Goal: Navigation & Orientation: Find specific page/section

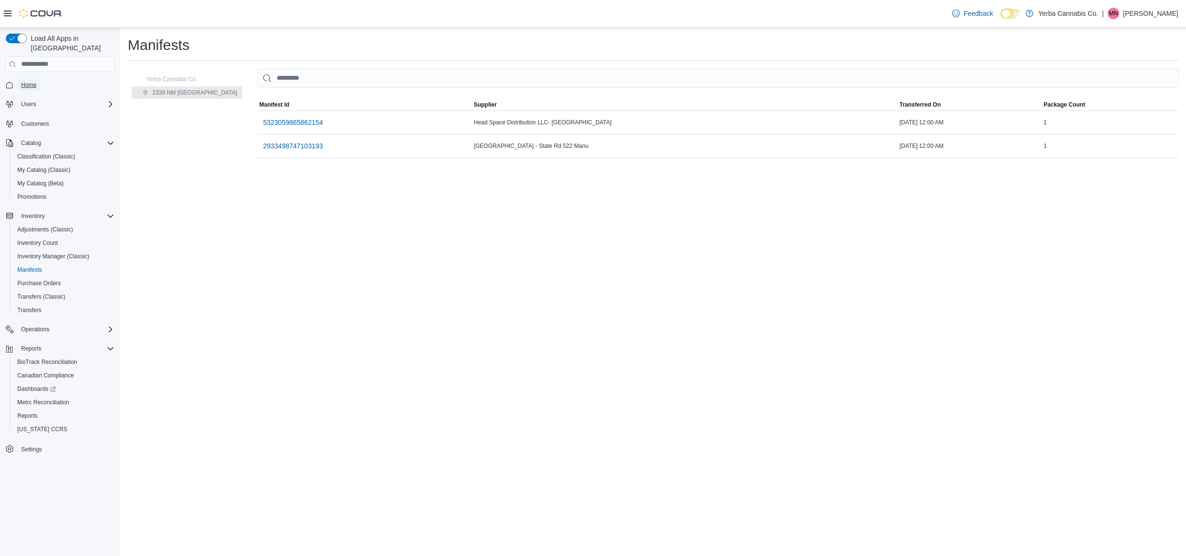
click at [25, 81] on span "Home" at bounding box center [28, 85] width 15 height 8
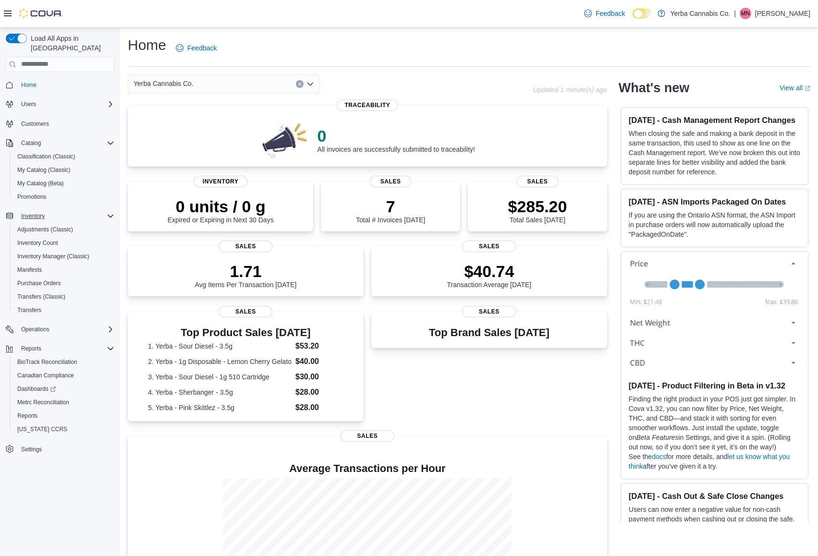
scroll to position [86, 0]
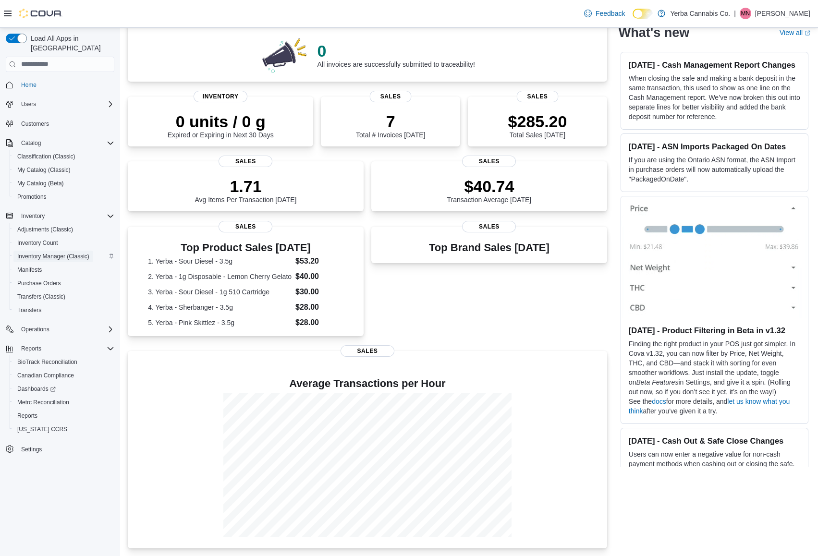
click at [35, 253] on span "Inventory Manager (Classic)" at bounding box center [53, 257] width 72 height 8
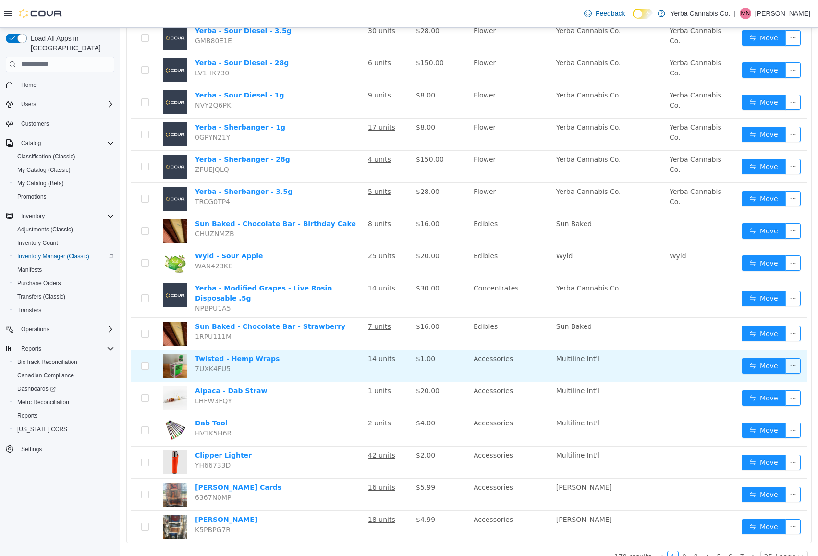
scroll to position [447, 0]
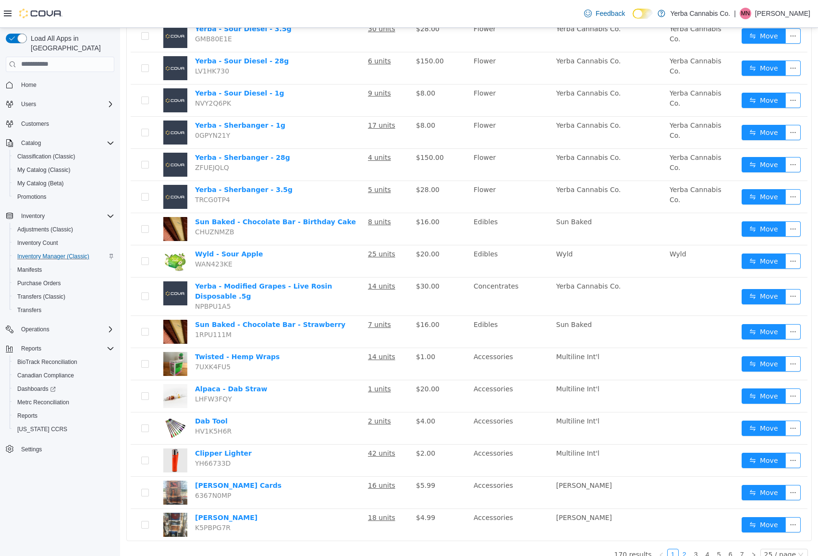
click at [689, 549] on link "2" at bounding box center [684, 554] width 11 height 11
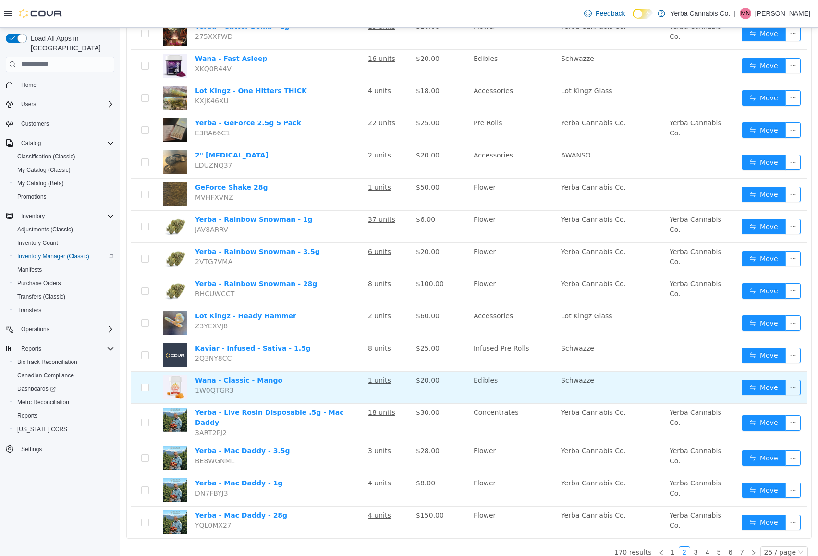
scroll to position [441, 0]
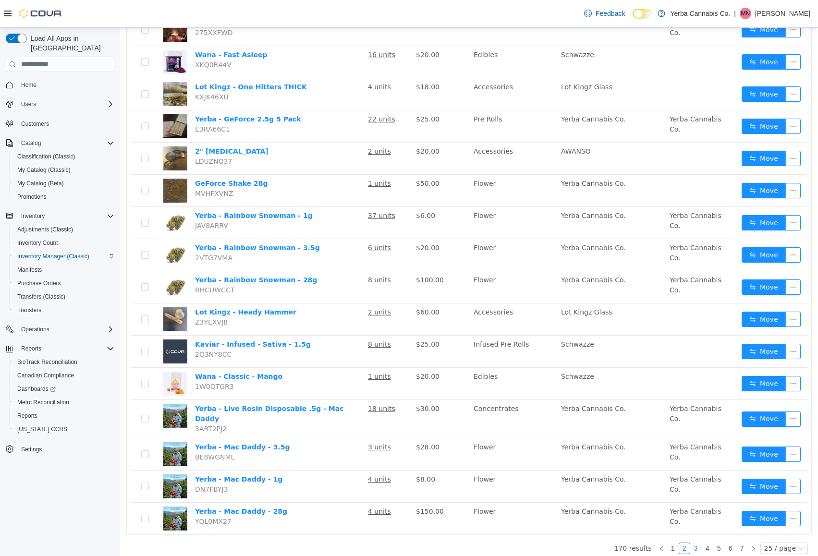
click at [700, 544] on link "3" at bounding box center [696, 548] width 11 height 11
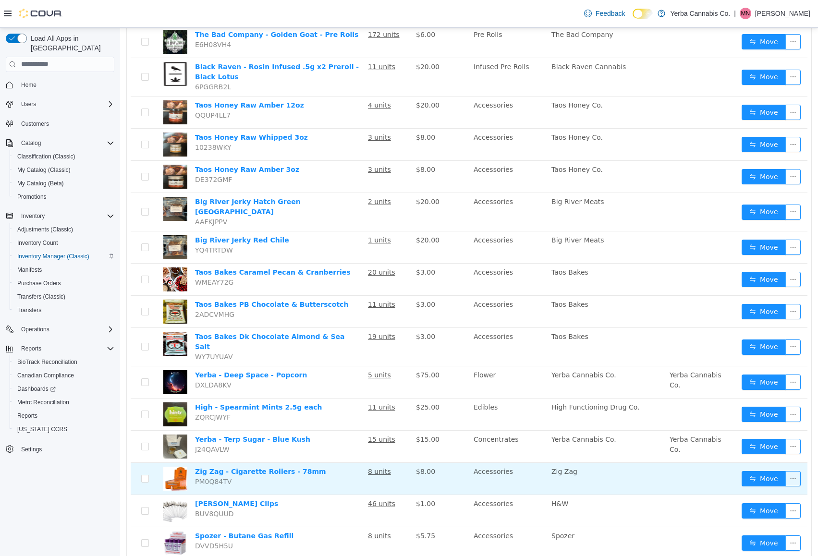
scroll to position [447, 0]
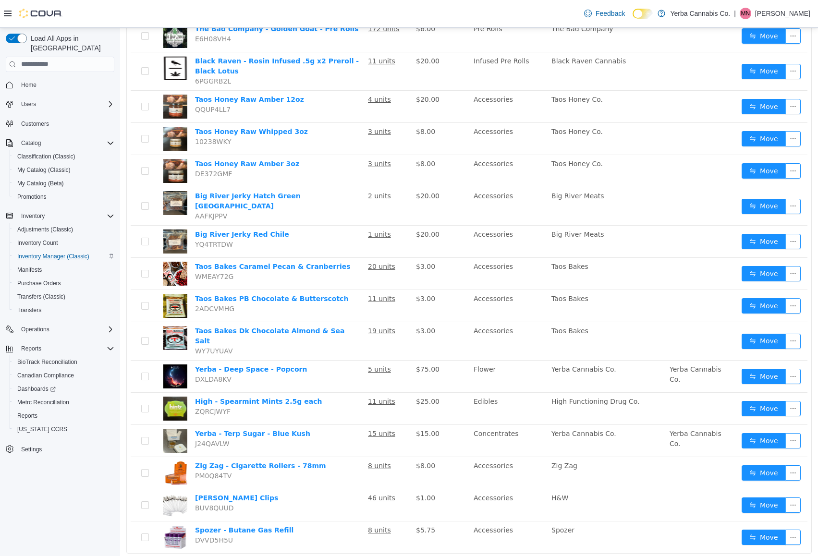
click at [707, 556] on link "4" at bounding box center [707, 567] width 11 height 11
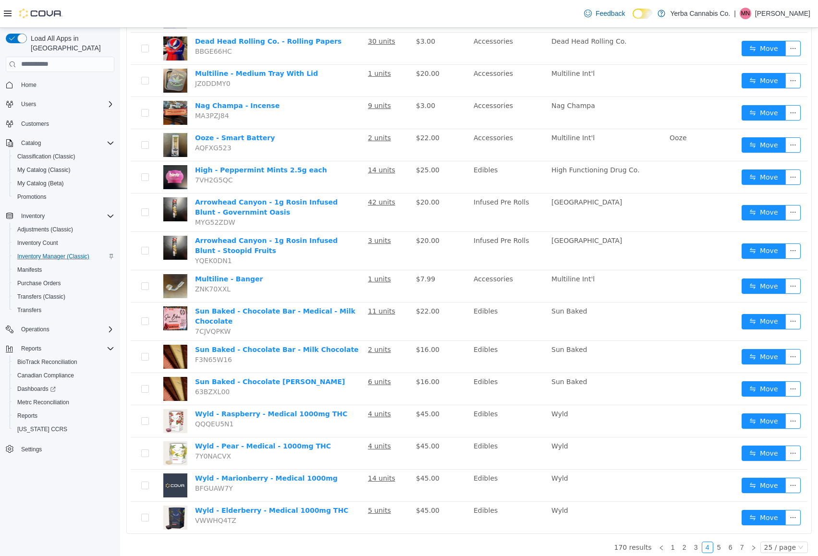
scroll to position [459, 0]
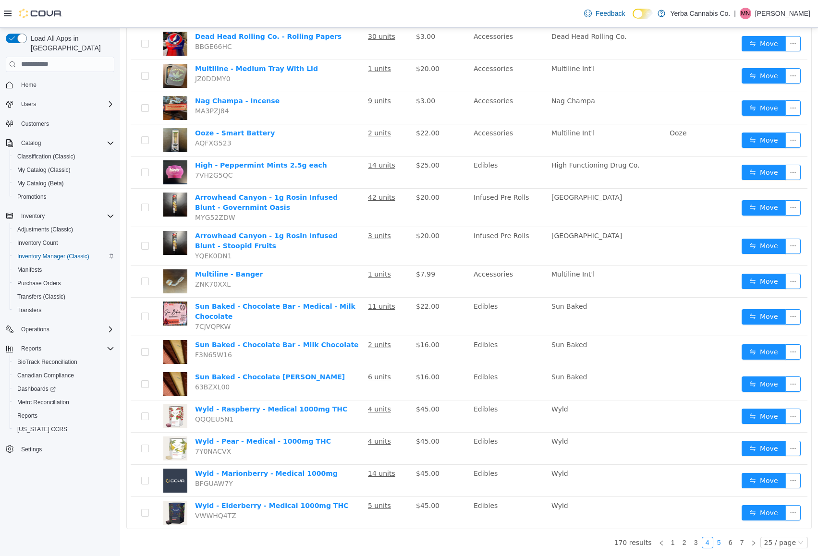
click at [720, 541] on link "5" at bounding box center [719, 542] width 11 height 11
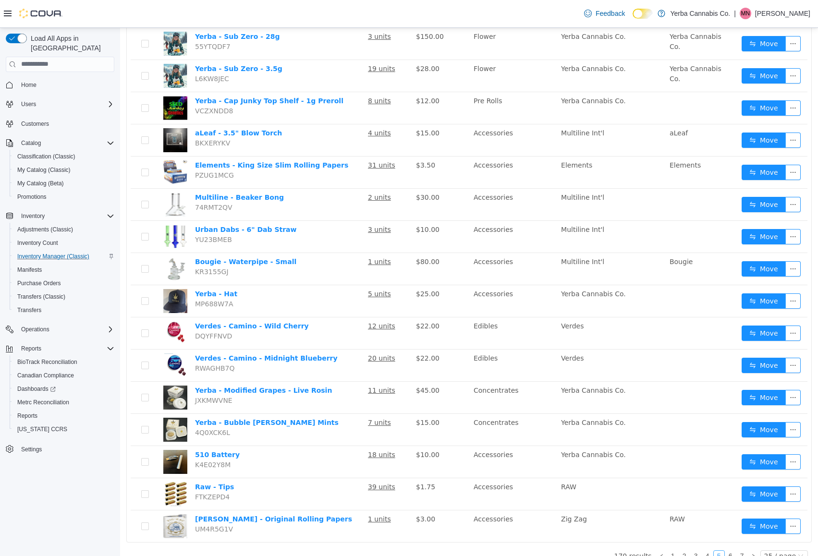
scroll to position [447, 0]
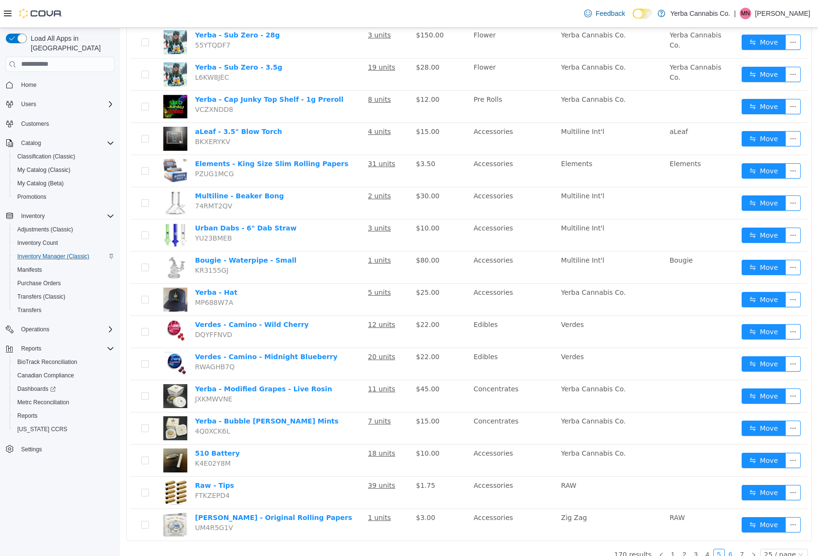
click at [731, 549] on link "6" at bounding box center [730, 554] width 11 height 11
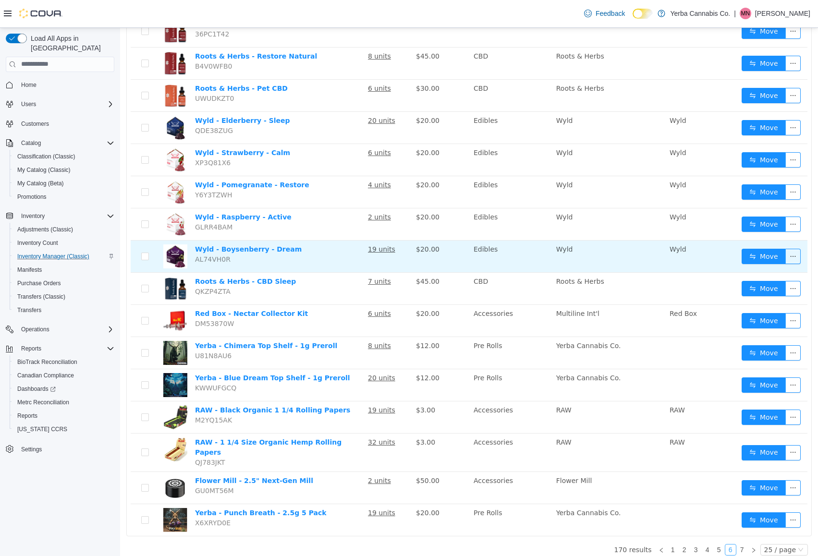
scroll to position [441, 0]
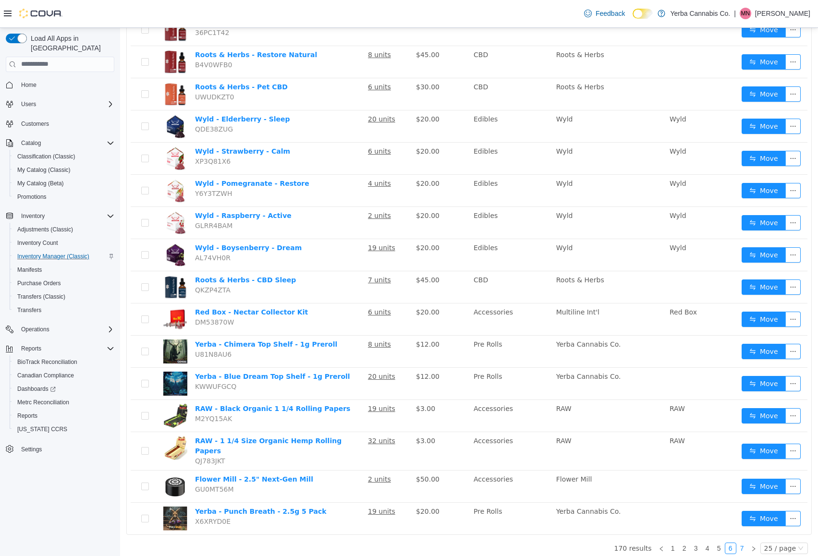
click at [748, 543] on link "7" at bounding box center [742, 548] width 11 height 11
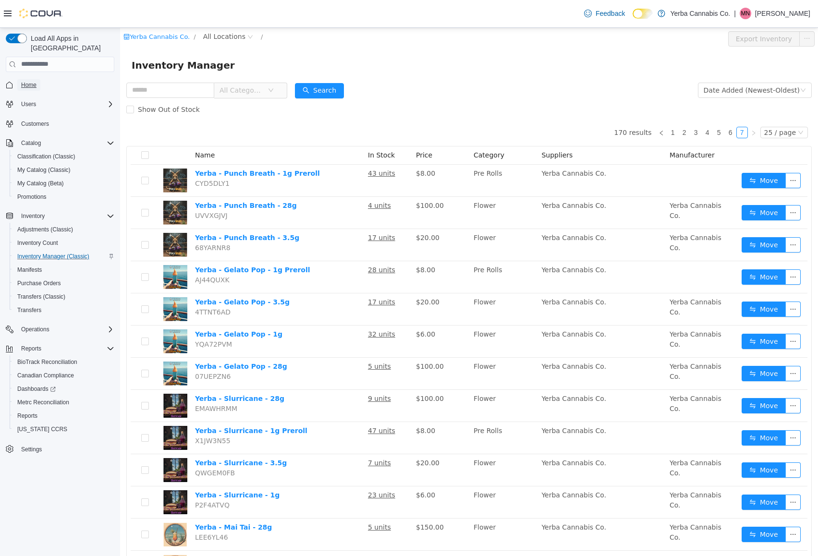
click at [38, 79] on link "Home" at bounding box center [28, 85] width 23 height 12
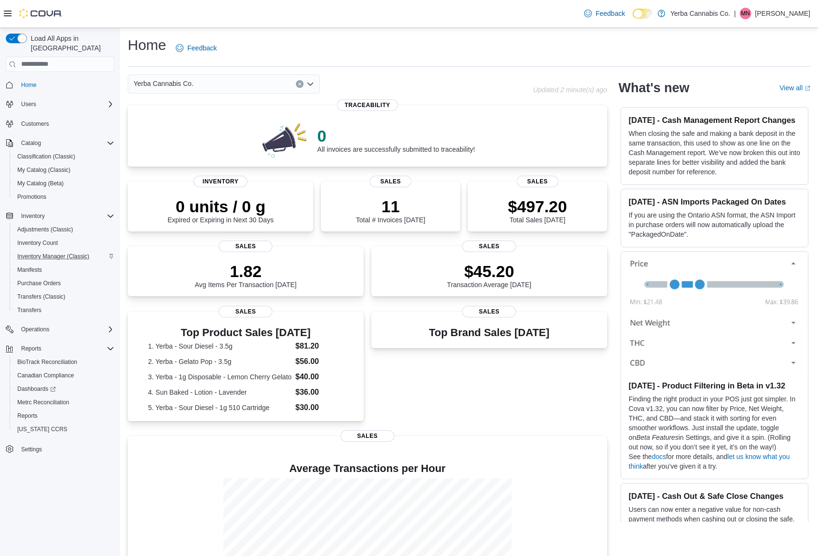
scroll to position [86, 0]
